Goal: Find contact information: Find contact information

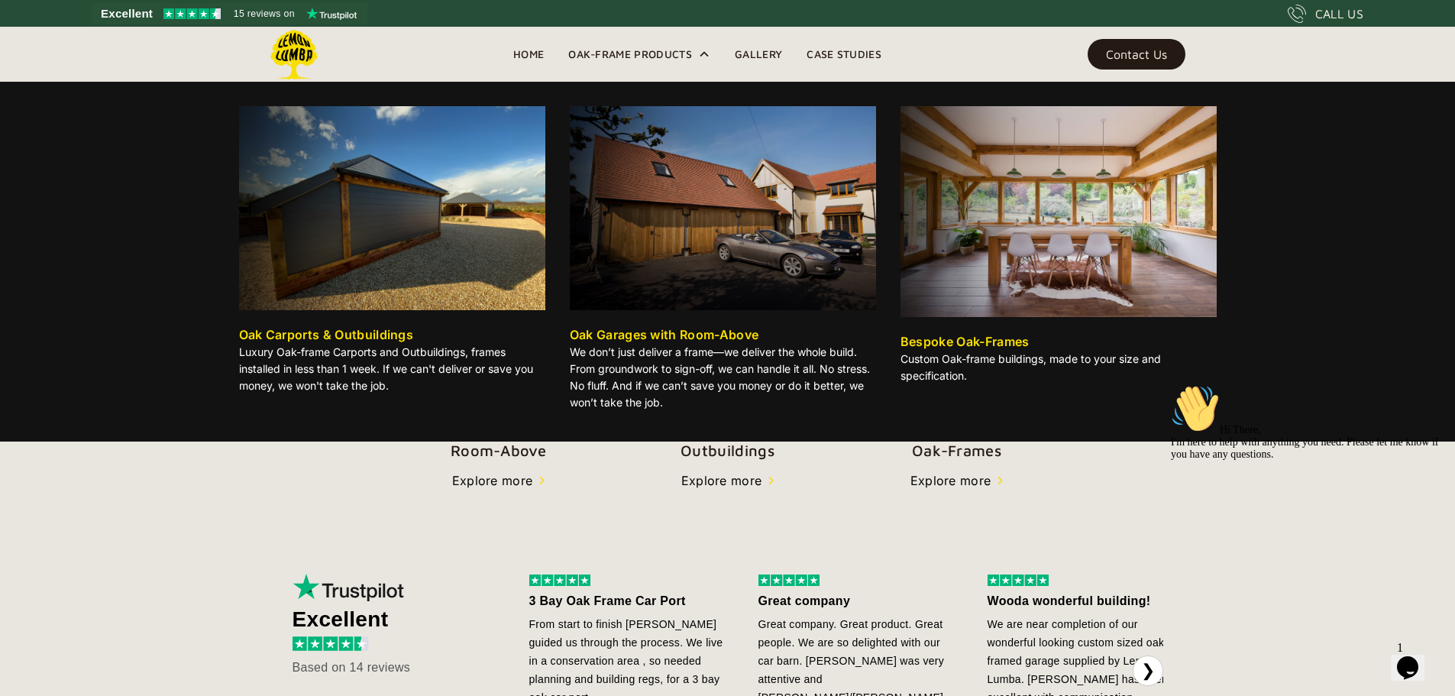
scroll to position [374, 0]
click at [1040, 242] on img at bounding box center [1058, 211] width 316 height 211
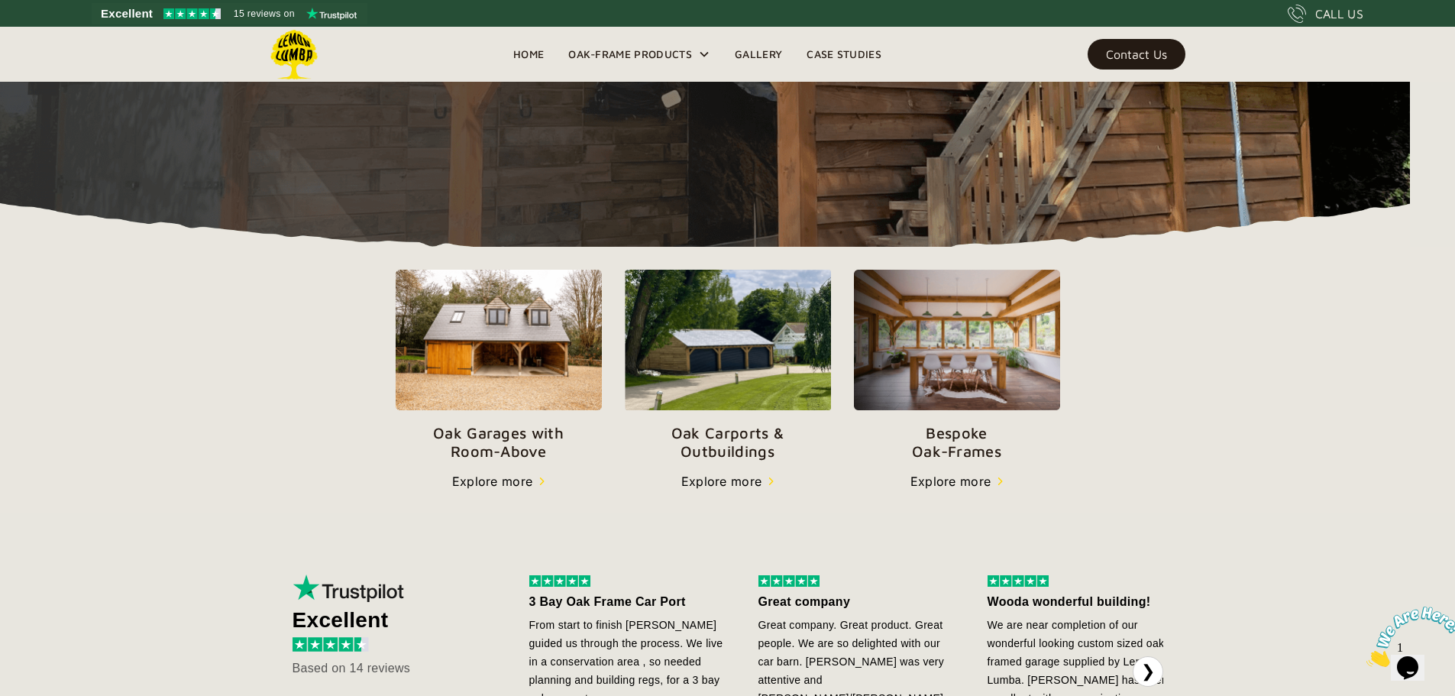
click at [991, 490] on div "Explore more" at bounding box center [950, 481] width 81 height 18
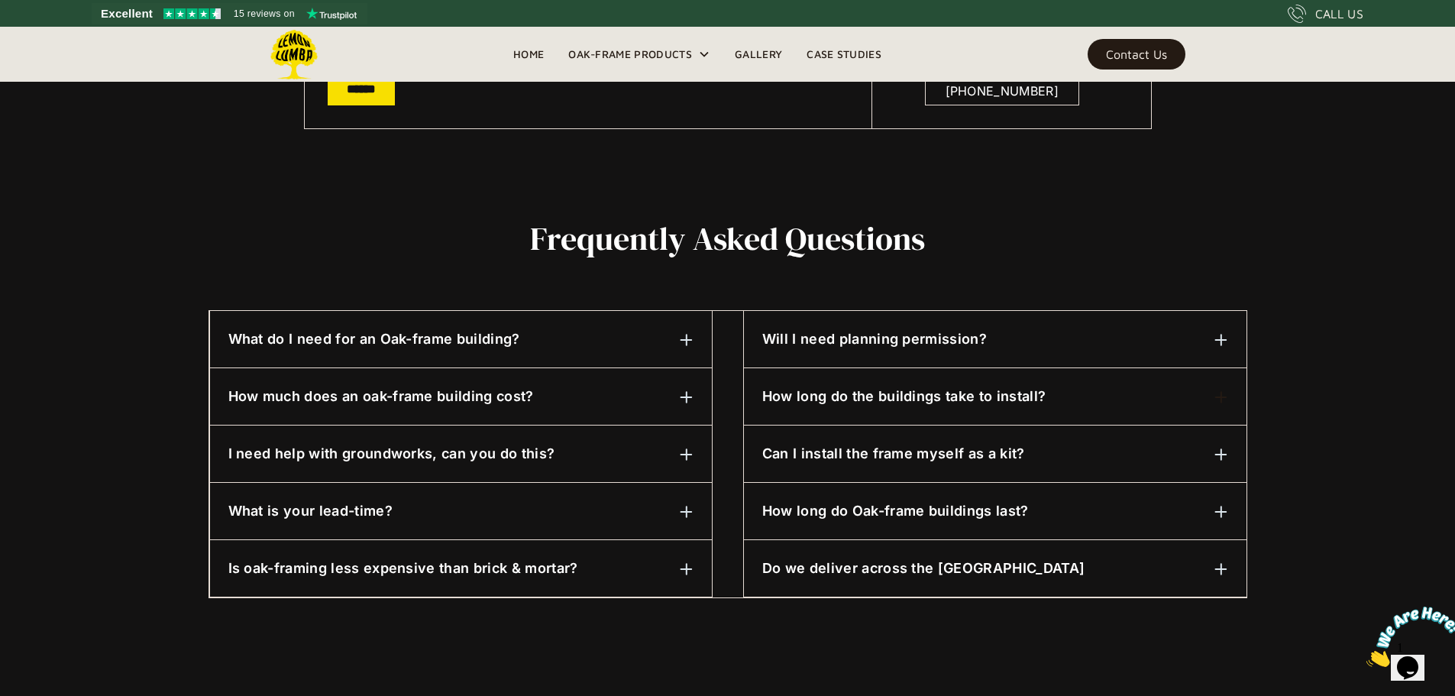
scroll to position [609, 0]
